Goal: Find specific page/section: Find specific page/section

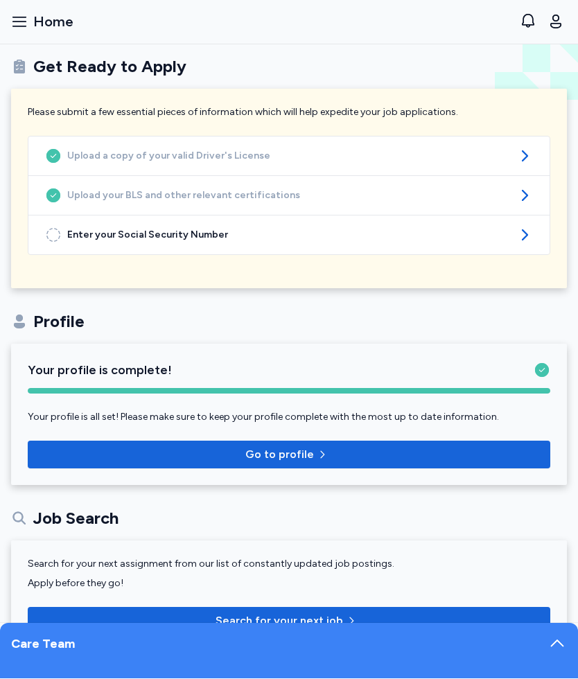
click at [296, 456] on span "Go to profile" at bounding box center [279, 455] width 69 height 17
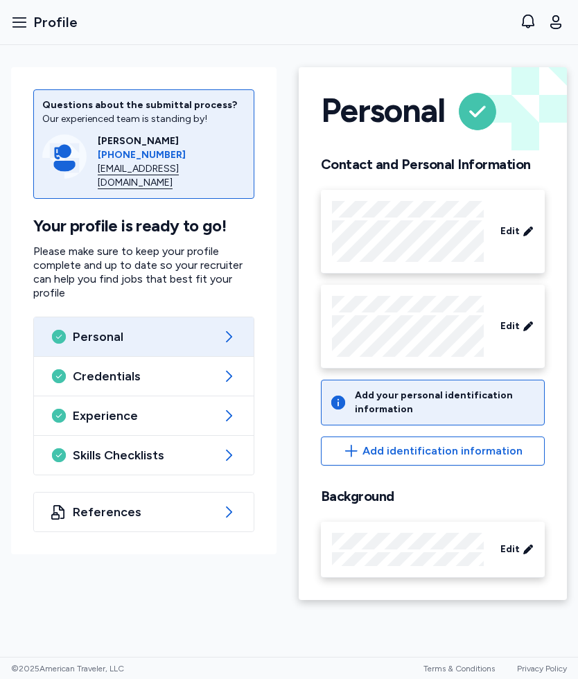
click at [208, 375] on div "Credentials" at bounding box center [144, 376] width 220 height 39
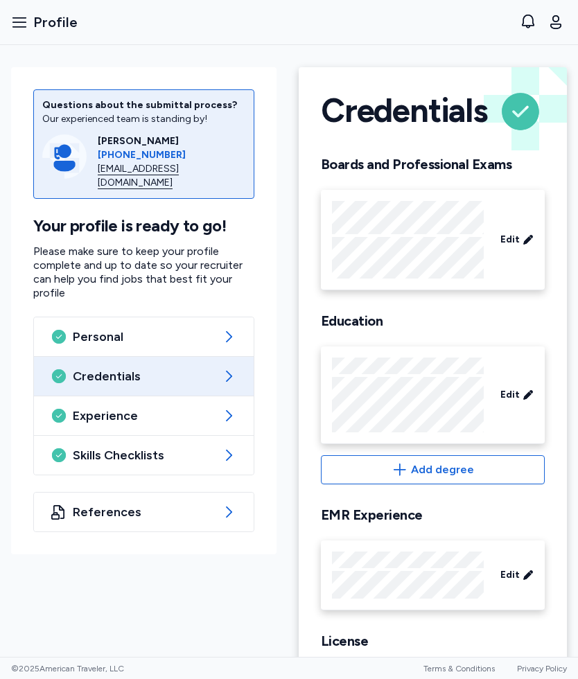
click at [17, 29] on icon "button" at bounding box center [19, 22] width 17 height 17
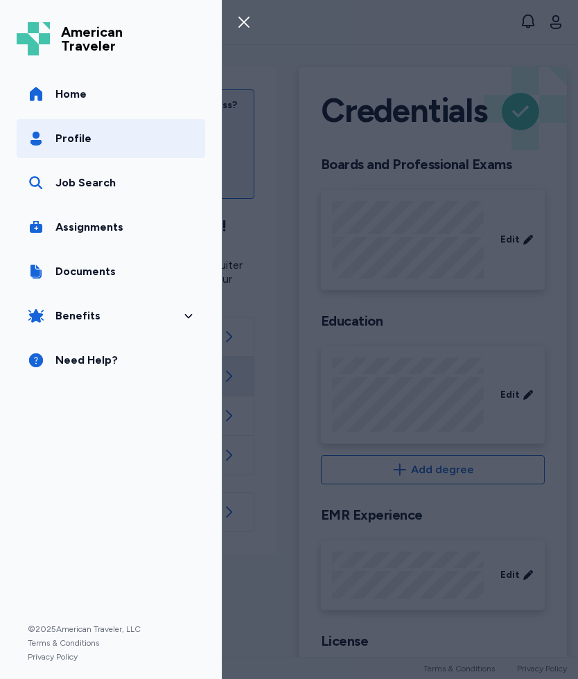
click at [93, 227] on span "Assignments" at bounding box center [89, 227] width 68 height 17
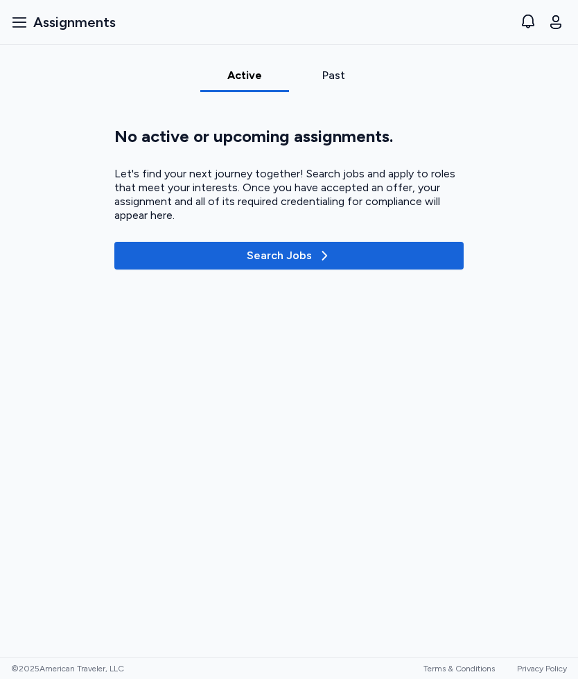
click at [339, 85] on div "Past" at bounding box center [333, 79] width 89 height 25
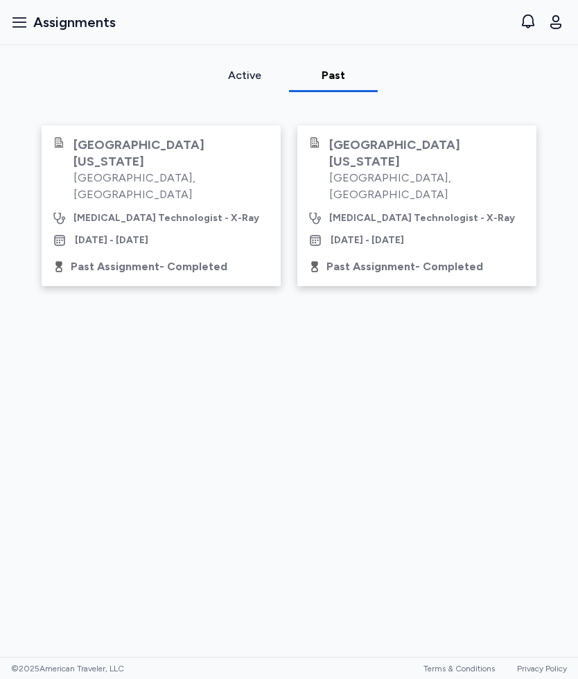
click at [148, 233] on div "[DATE] - [DATE]" at bounding box center [111, 240] width 73 height 14
click at [123, 258] on div "Past Assignment - Completed" at bounding box center [149, 266] width 157 height 17
click at [62, 155] on div "[GEOGRAPHIC_DATA][US_STATE] [GEOGRAPHIC_DATA] , [GEOGRAPHIC_DATA]" at bounding box center [161, 169] width 217 height 66
